Goal: Information Seeking & Learning: Learn about a topic

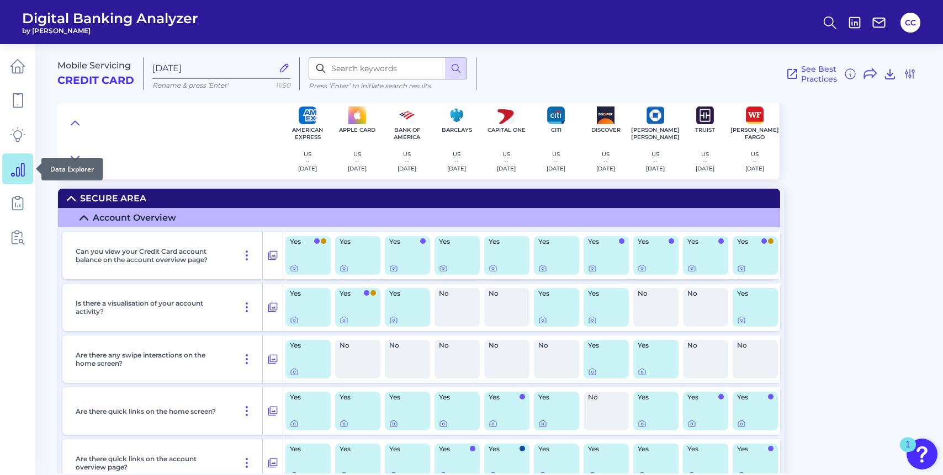
click at [28, 169] on link at bounding box center [17, 168] width 31 height 31
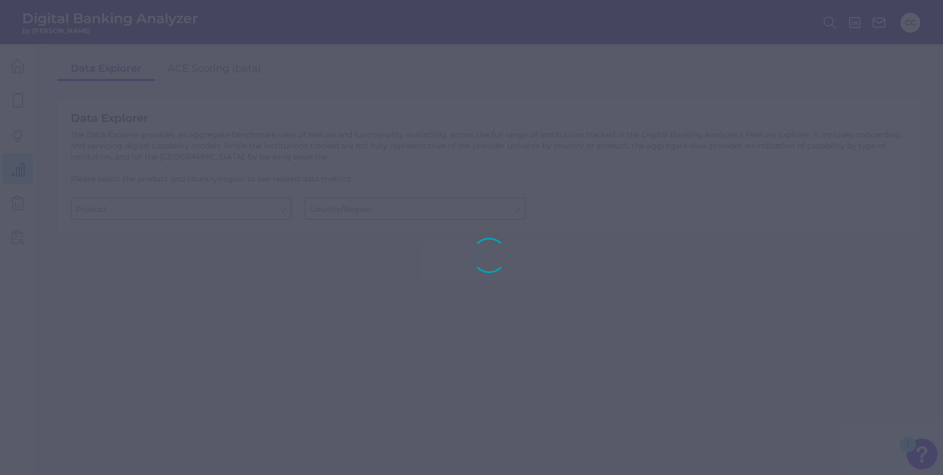
type input "Checking / Current Account"
type input "[GEOGRAPHIC_DATA]"
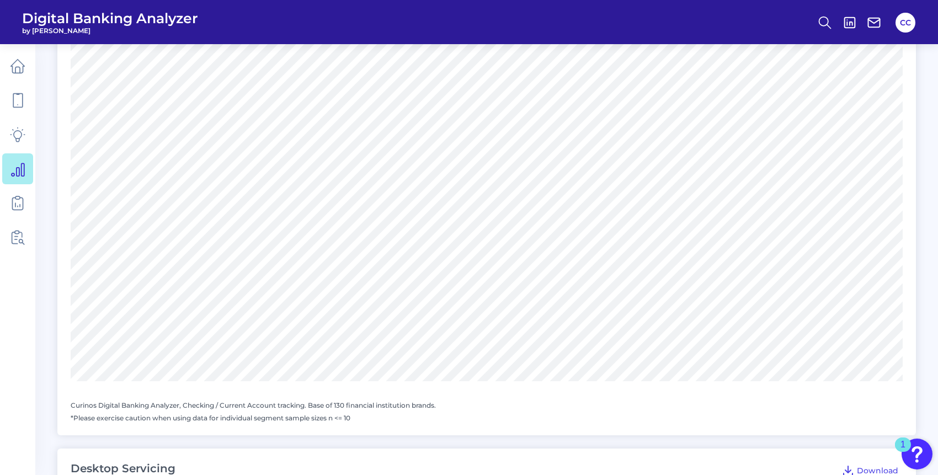
scroll to position [308, 0]
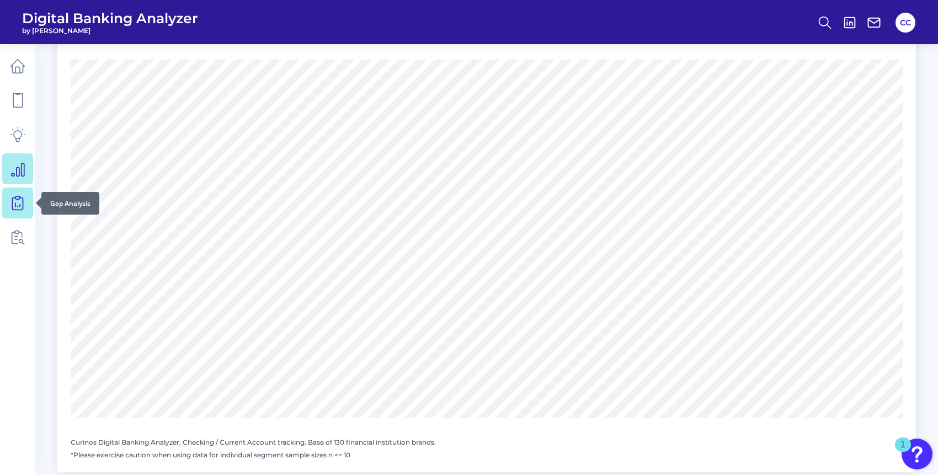
click at [29, 200] on link at bounding box center [17, 203] width 31 height 31
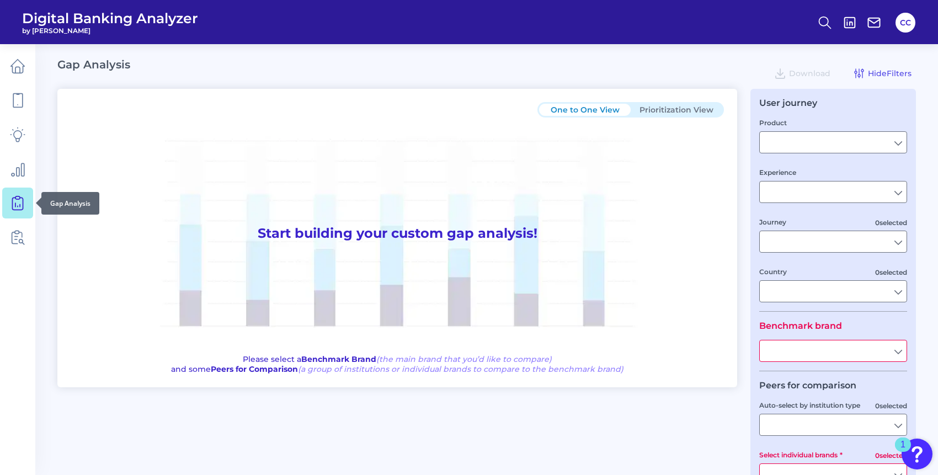
type input "Checking / Current Account"
type input "Mobile Servicing"
type input "Pre-Login Area, New Customer Onboarding, Login & Authentication, Accounts and t…"
type input "[GEOGRAPHIC_DATA]"
type input "Discover"
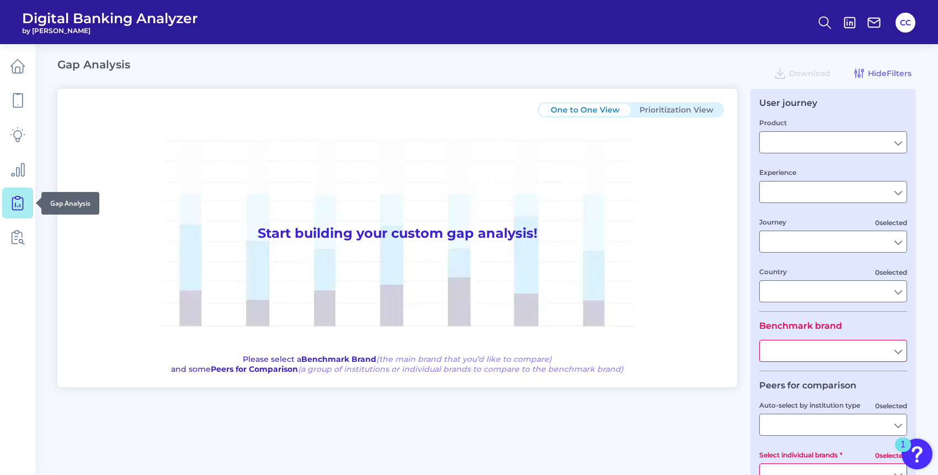
type input "All Select individual brands"
type input "All Countries"
type input "All Journeys"
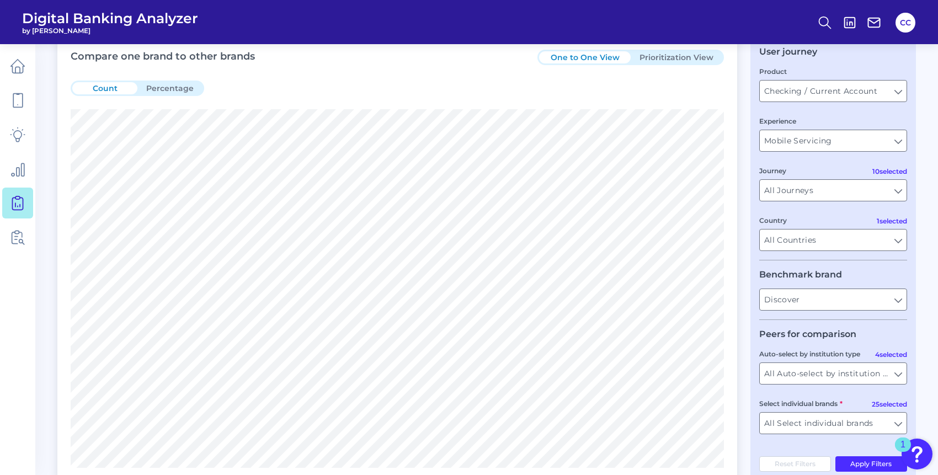
scroll to position [51, 0]
click at [17, 138] on icon at bounding box center [17, 134] width 15 height 15
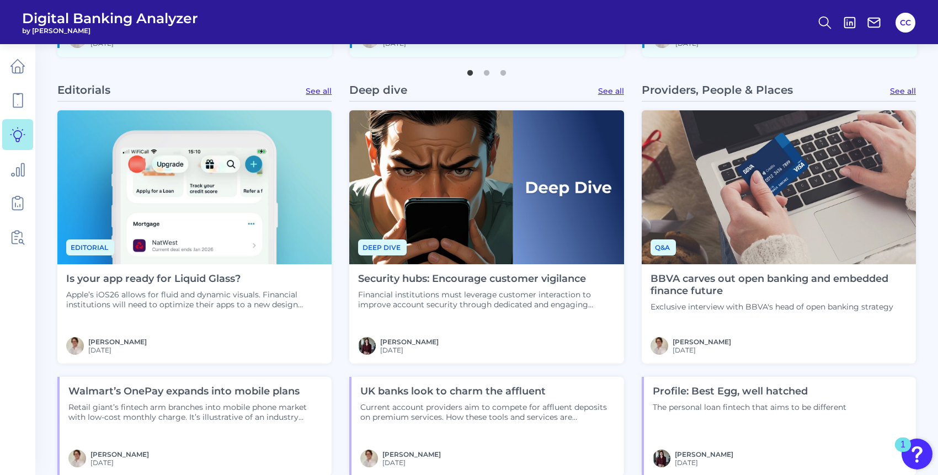
scroll to position [678, 0]
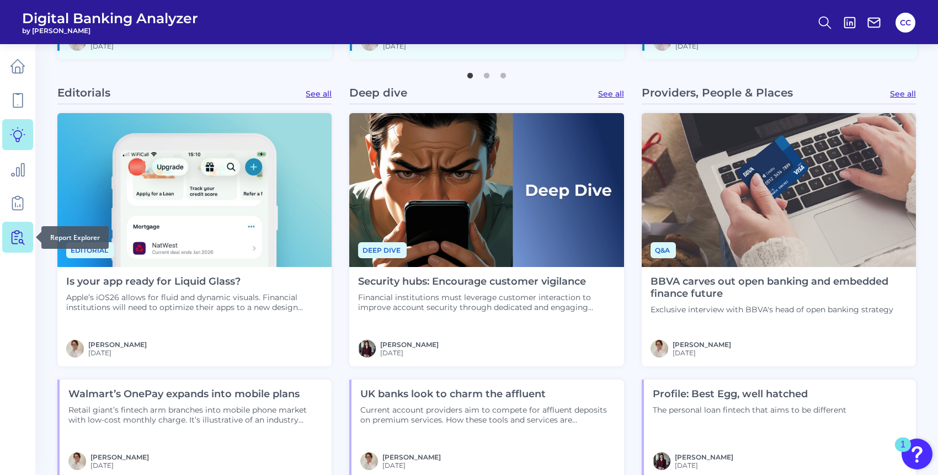
click at [15, 237] on icon at bounding box center [19, 238] width 9 height 14
